Goal: Task Accomplishment & Management: Complete application form

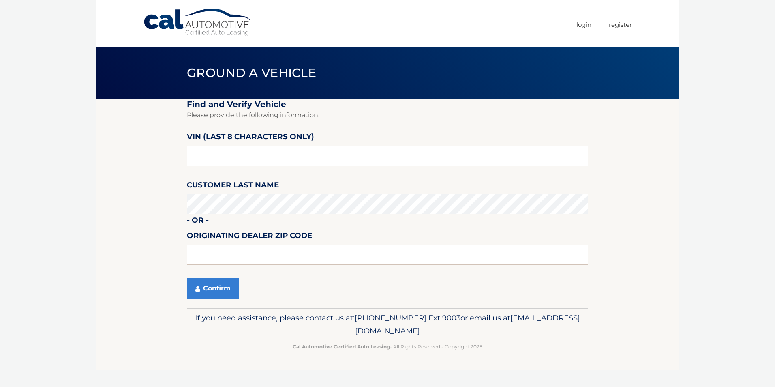
click at [285, 151] on input "text" at bounding box center [387, 156] width 401 height 20
paste input "PA282814"
type input "PA282814"
click at [212, 285] on button "Confirm" at bounding box center [213, 288] width 52 height 20
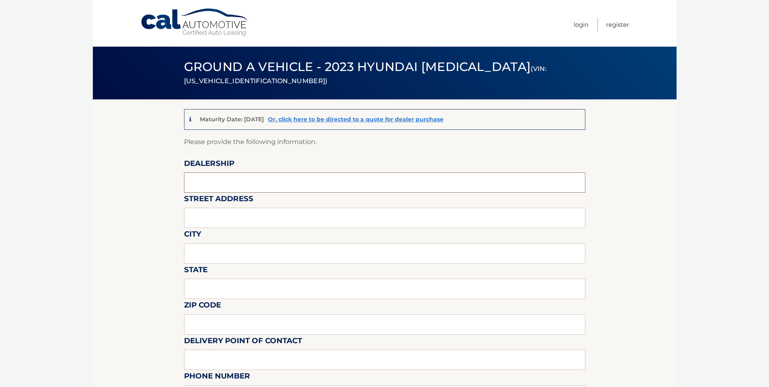
click at [214, 183] on input "text" at bounding box center [384, 182] width 401 height 20
type input "FREEHOLD HYUNDAI"
type input "4065 US 9"
type input "FREEHOLD"
type input "NEW JERSEY"
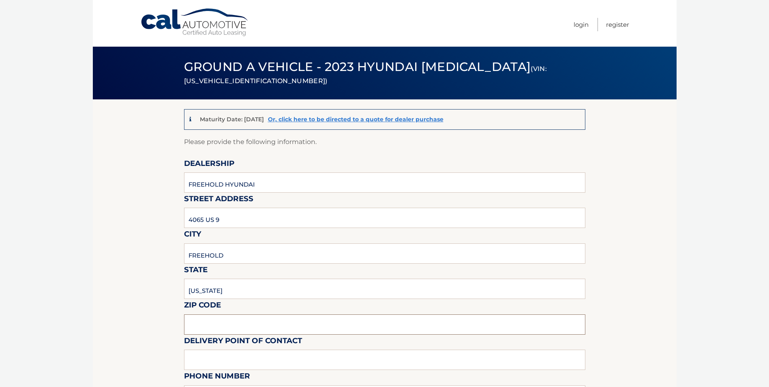
type input "07728"
type input "MIKE MACKEY"
type input "7326160589"
type input "MMACKEY@FREEHOLDHYUNDAI.COM"
type input "DAN NELSON"
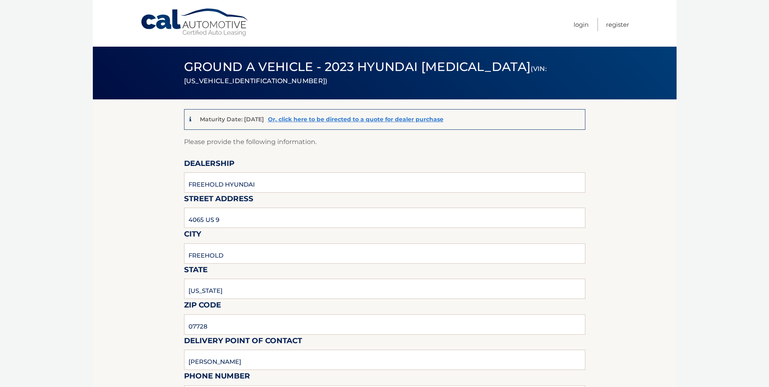
type input "9088390905"
type input "DNELSON@FREEHOLDHYUNDAI.COM"
type input "PICKUP MONDAY THRU SATURDAY 9AM TO 6PM."
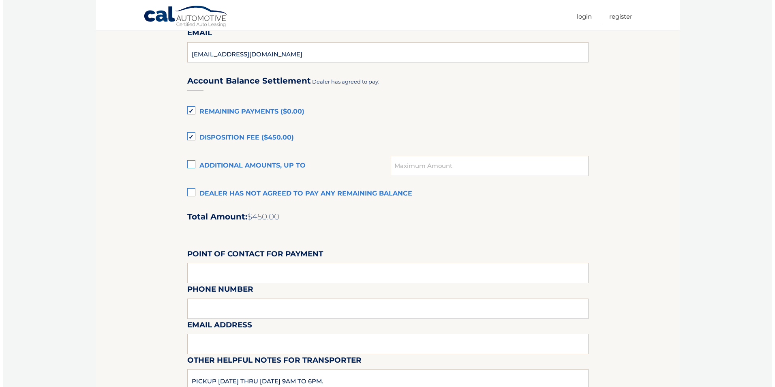
scroll to position [527, 0]
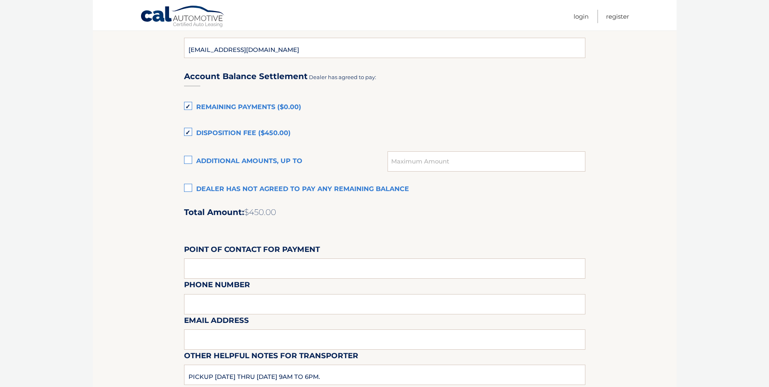
click at [189, 189] on label "Dealer has not agreed to pay any remaining balance" at bounding box center [384, 189] width 401 height 16
click at [0, 0] on input "Dealer has not agreed to pay any remaining balance" at bounding box center [0, 0] width 0 height 0
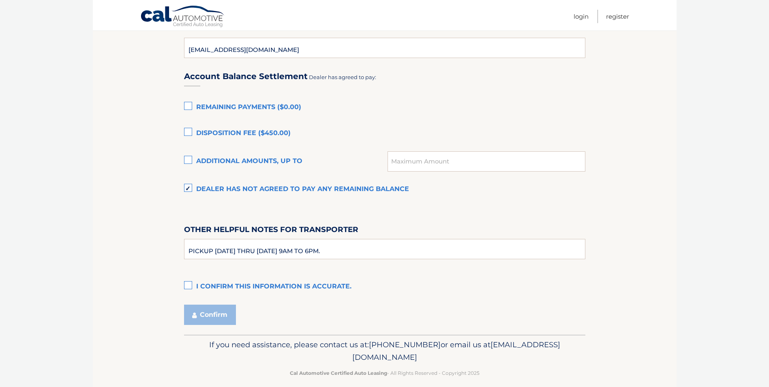
click at [188, 283] on label "I confirm this information is accurate." at bounding box center [384, 287] width 401 height 16
click at [0, 0] on input "I confirm this information is accurate." at bounding box center [0, 0] width 0 height 0
click at [211, 309] on button "Confirm" at bounding box center [210, 315] width 52 height 20
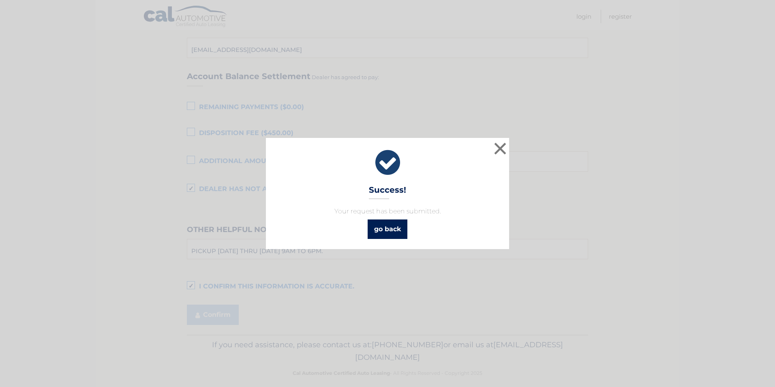
click at [397, 234] on link "go back" at bounding box center [388, 228] width 40 height 19
